Goal: Task Accomplishment & Management: Manage account settings

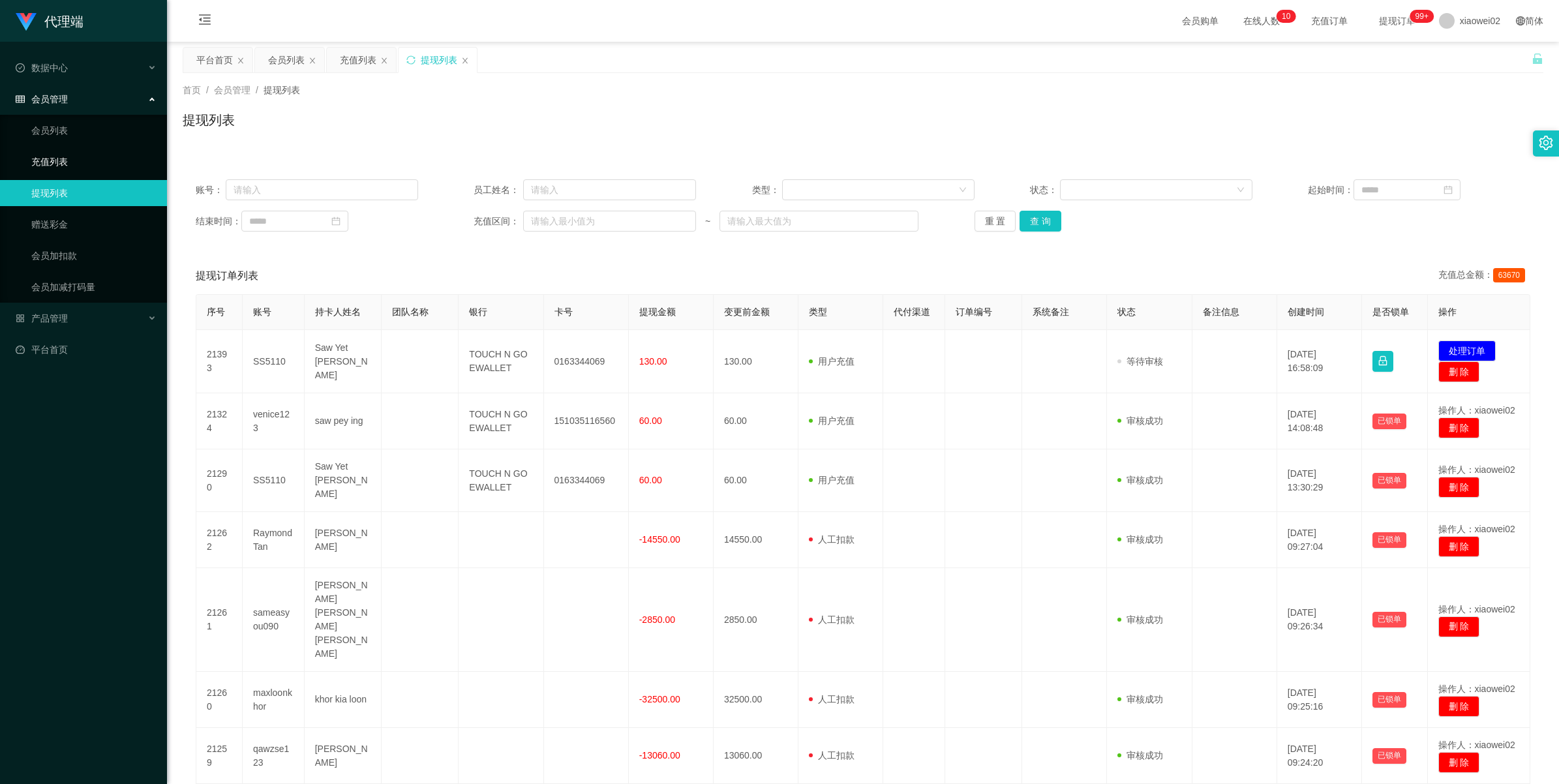
click at [68, 159] on link "充值列表" at bounding box center [94, 161] width 125 height 26
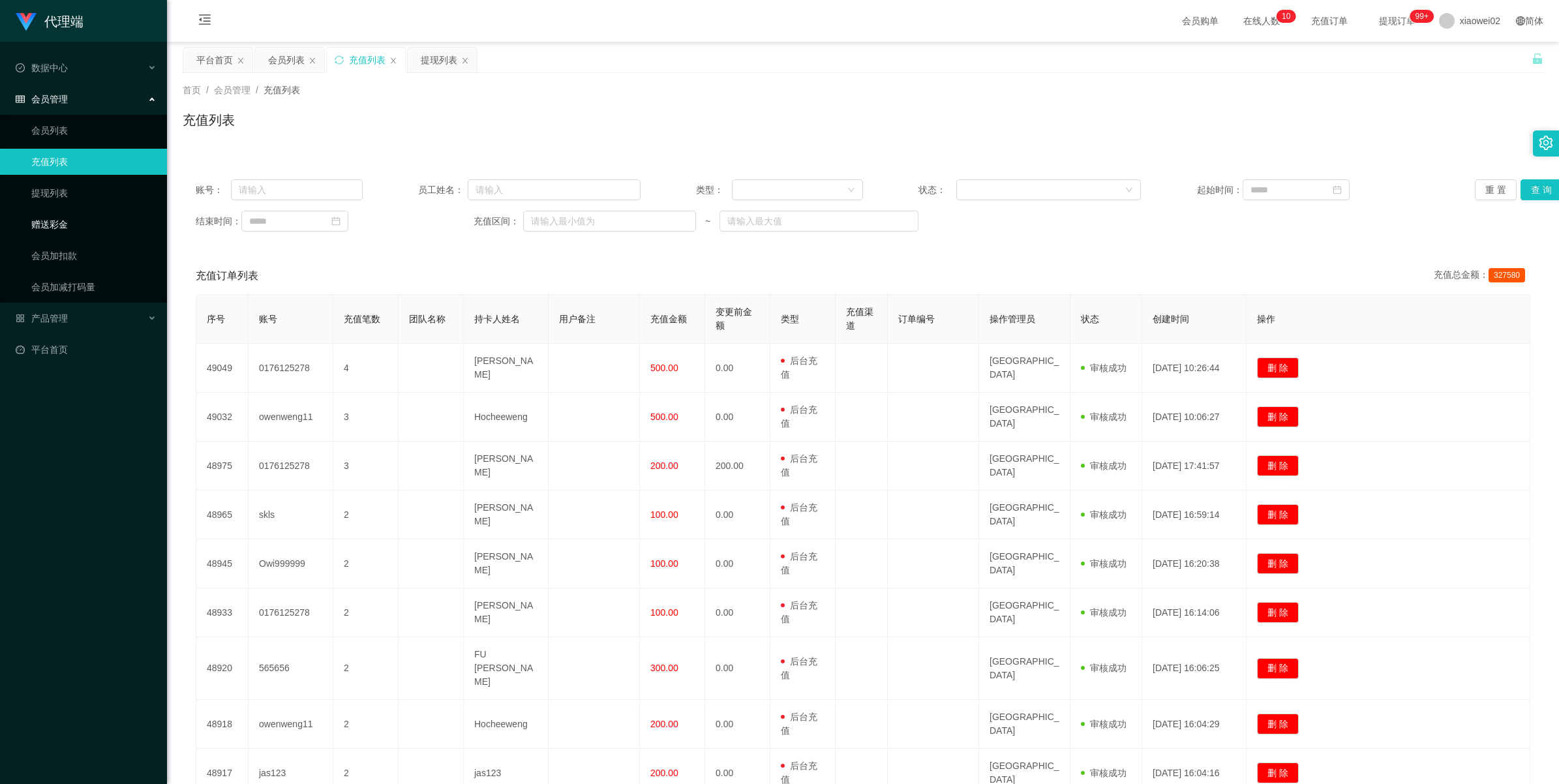
drag, startPoint x: 57, startPoint y: 222, endPoint x: 323, endPoint y: 239, distance: 266.5
click at [59, 222] on link "赠送彩金" at bounding box center [94, 224] width 125 height 26
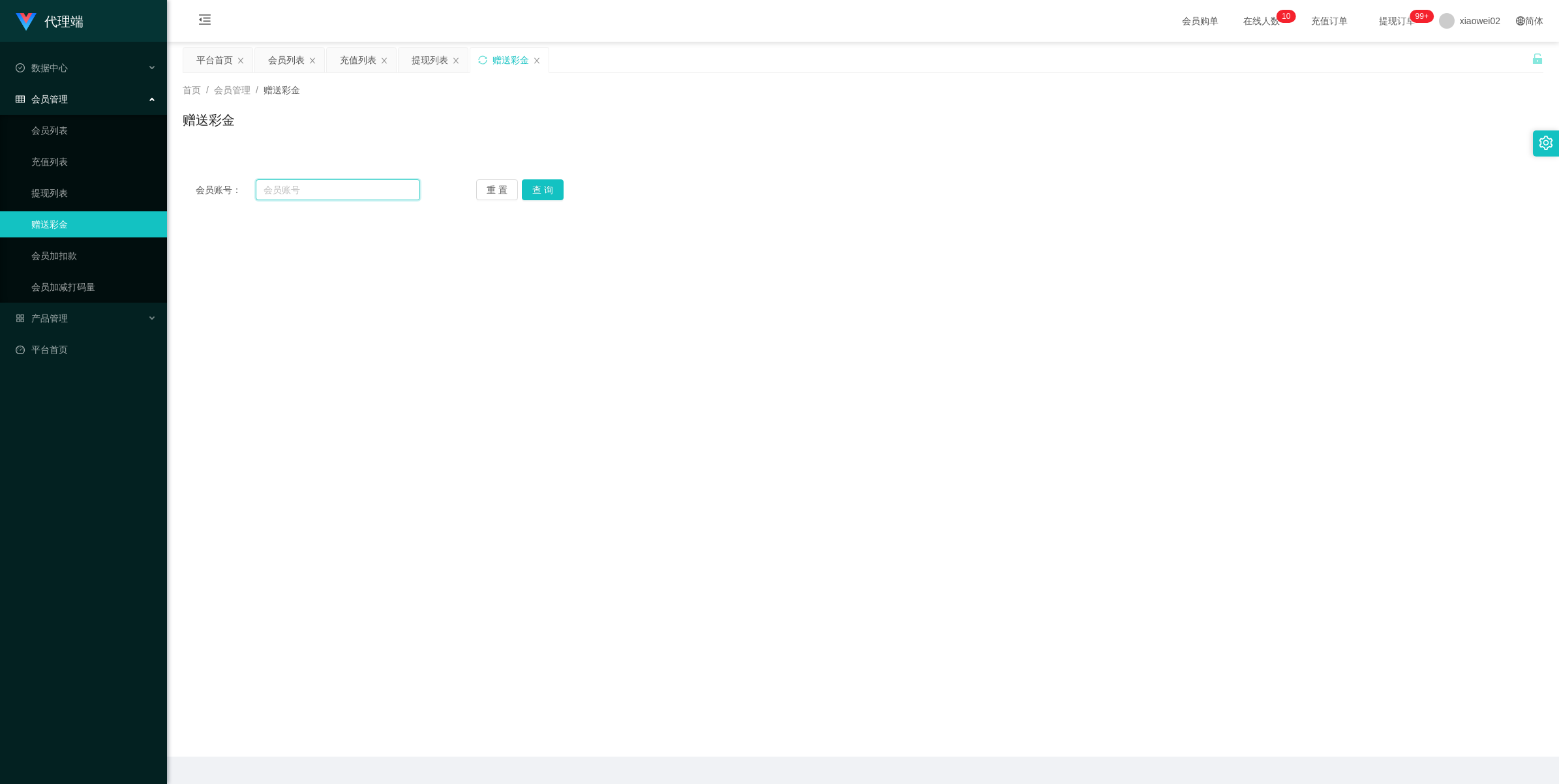
drag, startPoint x: 331, startPoint y: 190, endPoint x: 354, endPoint y: 188, distance: 23.1
click at [331, 190] on input "text" at bounding box center [338, 190] width 165 height 21
paste input "ss5110"
type input "ss5110"
click at [549, 185] on button "查 询" at bounding box center [542, 190] width 41 height 21
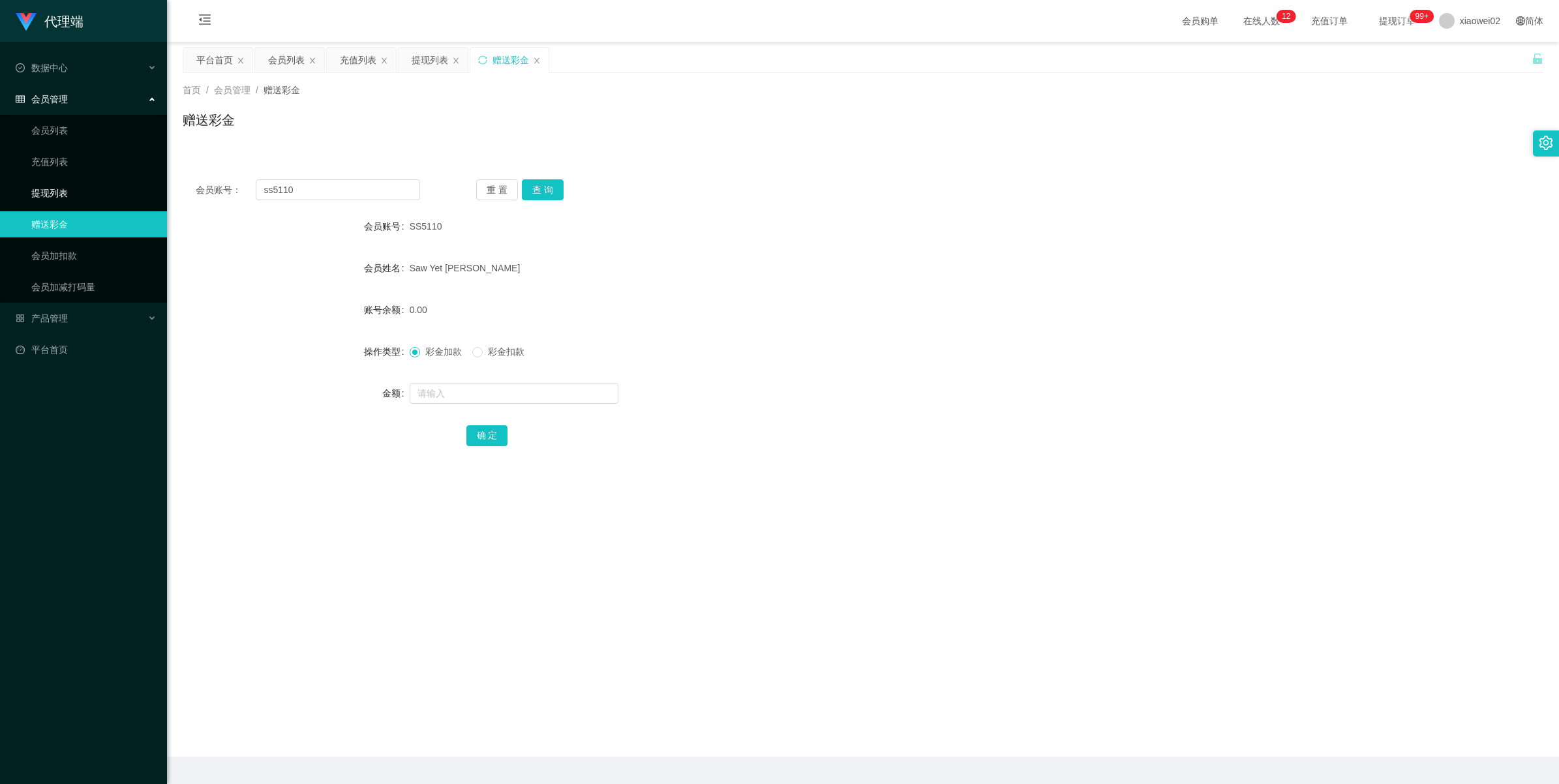
click at [50, 190] on link "提现列表" at bounding box center [94, 192] width 125 height 26
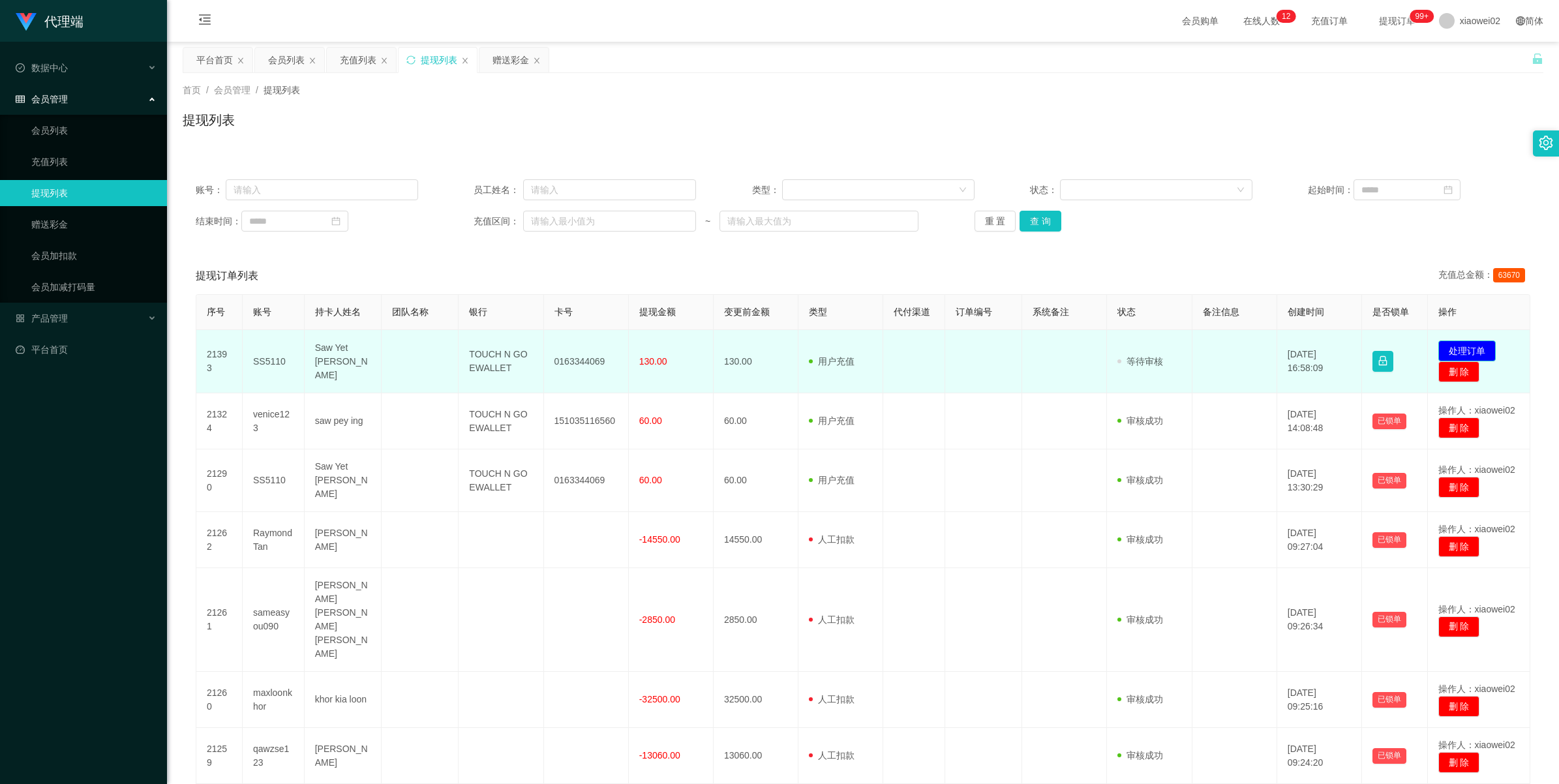
click at [1470, 346] on button "处理订单" at bounding box center [1467, 350] width 57 height 21
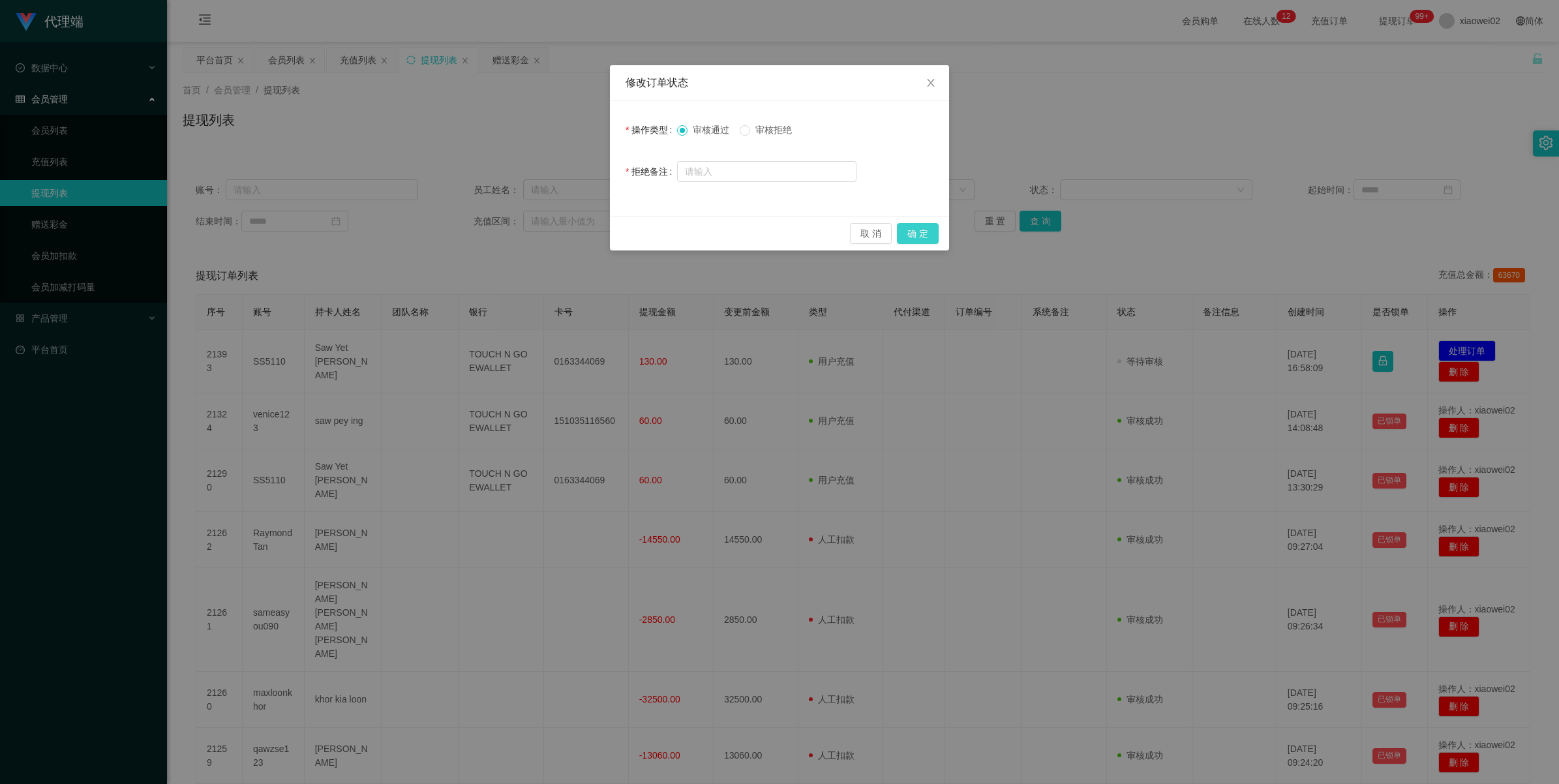
click at [921, 229] on button "确 定" at bounding box center [918, 233] width 41 height 21
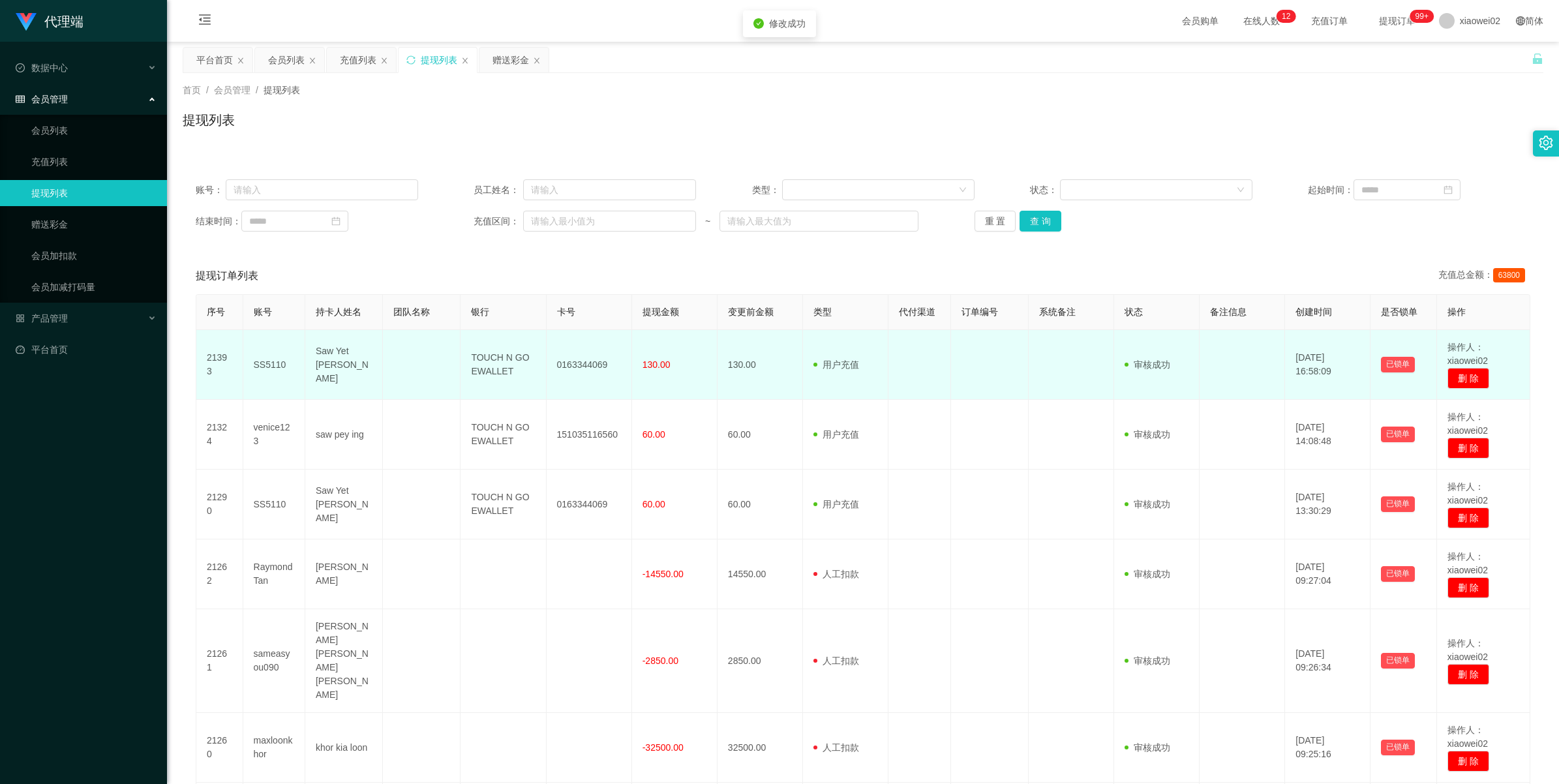
click at [572, 363] on td "0163344069" at bounding box center [589, 365] width 85 height 70
copy td "0163344069"
